Goal: Task Accomplishment & Management: Manage account settings

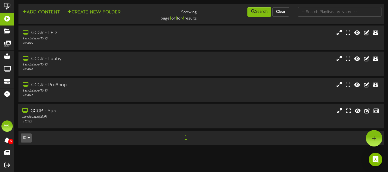
click at [62, 113] on div "GCGR - Spa" at bounding box center [94, 111] width 144 height 7
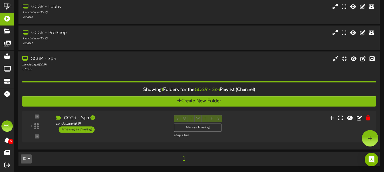
scroll to position [52, 0]
click at [262, 126] on div "1 GCGR - Spa" at bounding box center [198, 126] width 357 height 23
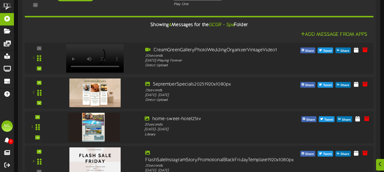
scroll to position [229, 0]
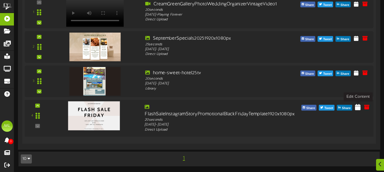
click at [358, 106] on icon at bounding box center [358, 107] width 6 height 6
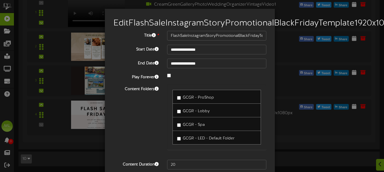
click at [174, 104] on div "GCGR - ProShop" at bounding box center [216, 97] width 88 height 14
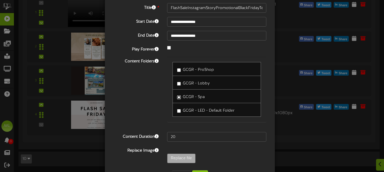
scroll to position [58, 0]
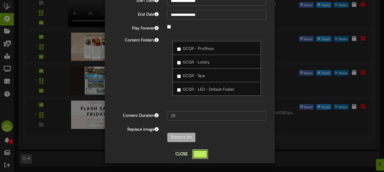
click at [202, 158] on button "Save" at bounding box center [200, 155] width 16 height 10
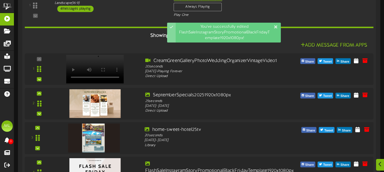
scroll to position [229, 0]
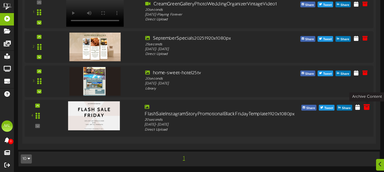
click at [365, 108] on icon at bounding box center [366, 107] width 6 height 6
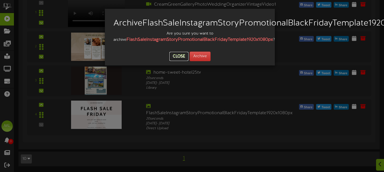
click at [182, 61] on button "Close" at bounding box center [178, 56] width 19 height 9
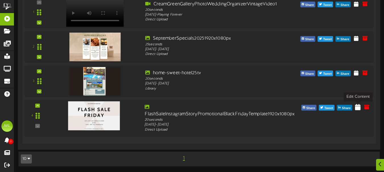
click at [356, 107] on icon at bounding box center [358, 107] width 6 height 6
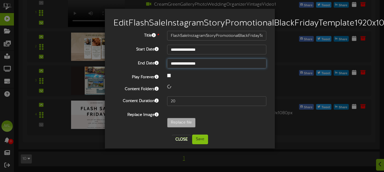
click at [203, 68] on input "**********" at bounding box center [216, 64] width 99 height 10
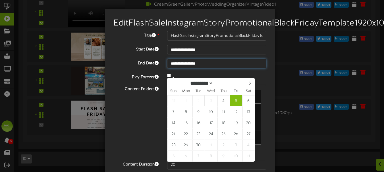
type input "**********"
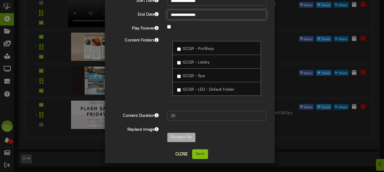
scroll to position [58, 0]
click at [202, 155] on button "Save" at bounding box center [200, 155] width 16 height 10
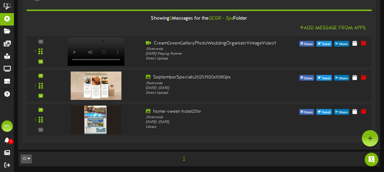
scroll to position [0, 0]
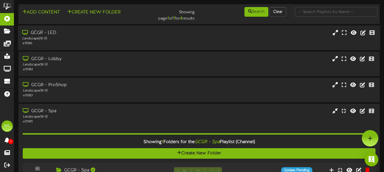
click at [85, 36] on div "GCGR - LED" at bounding box center [93, 33] width 142 height 7
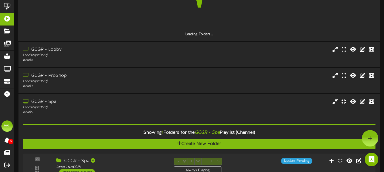
scroll to position [57, 0]
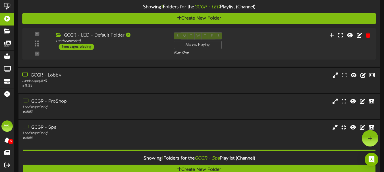
click at [85, 78] on div "GCGR - Lobby" at bounding box center [93, 75] width 142 height 7
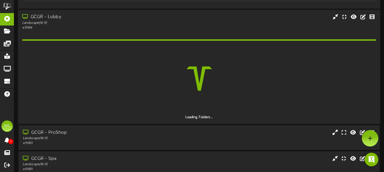
scroll to position [114, 0]
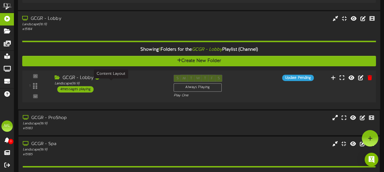
click at [151, 82] on div "Landscape ( 16:9 )" at bounding box center [110, 83] width 110 height 5
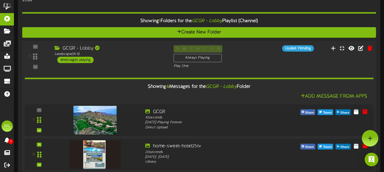
click at [121, 71] on div "Showing 4 Messages for the GCGR - Lobby Folder Add Message From Apps 1" at bounding box center [199, 156] width 348 height 174
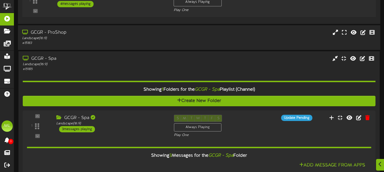
click at [109, 44] on div "# 15183" at bounding box center [93, 43] width 142 height 5
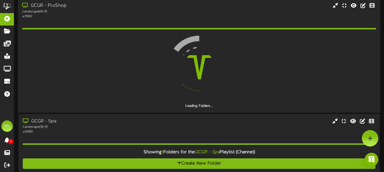
scroll to position [199, 0]
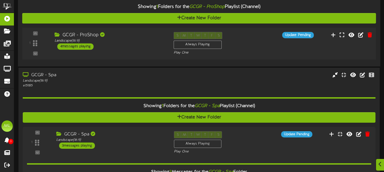
click at [124, 40] on div "Landscape ( 16:9 )" at bounding box center [110, 41] width 110 height 5
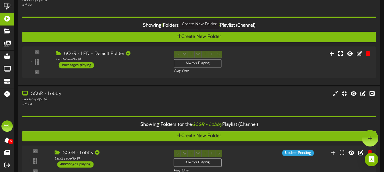
scroll to position [0, 0]
